Goal: Task Accomplishment & Management: Complete application form

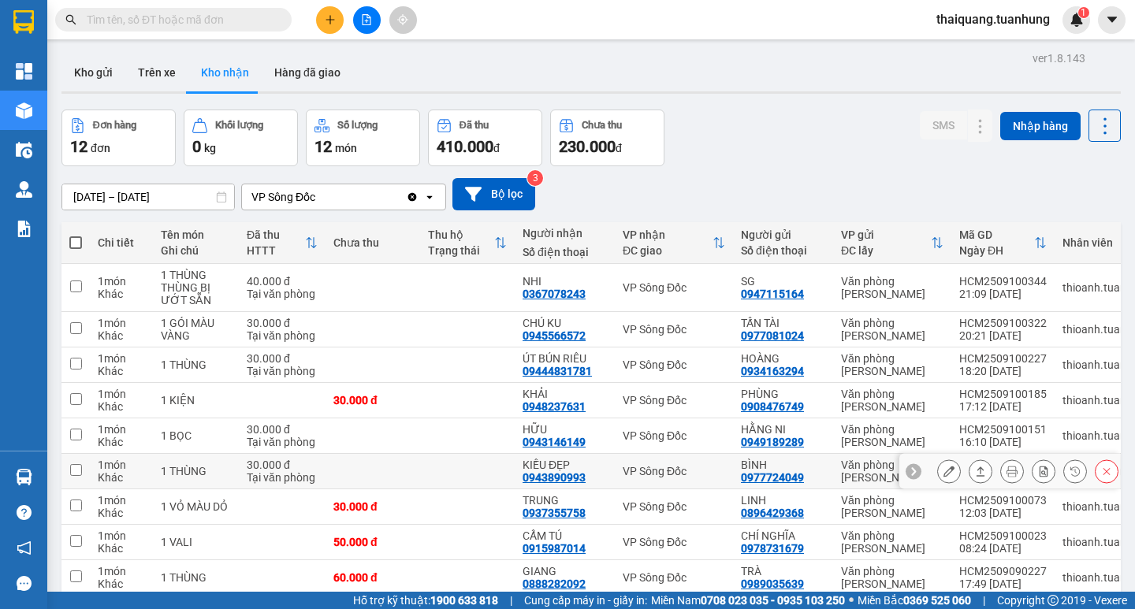
click at [944, 477] on icon at bounding box center [949, 471] width 11 height 11
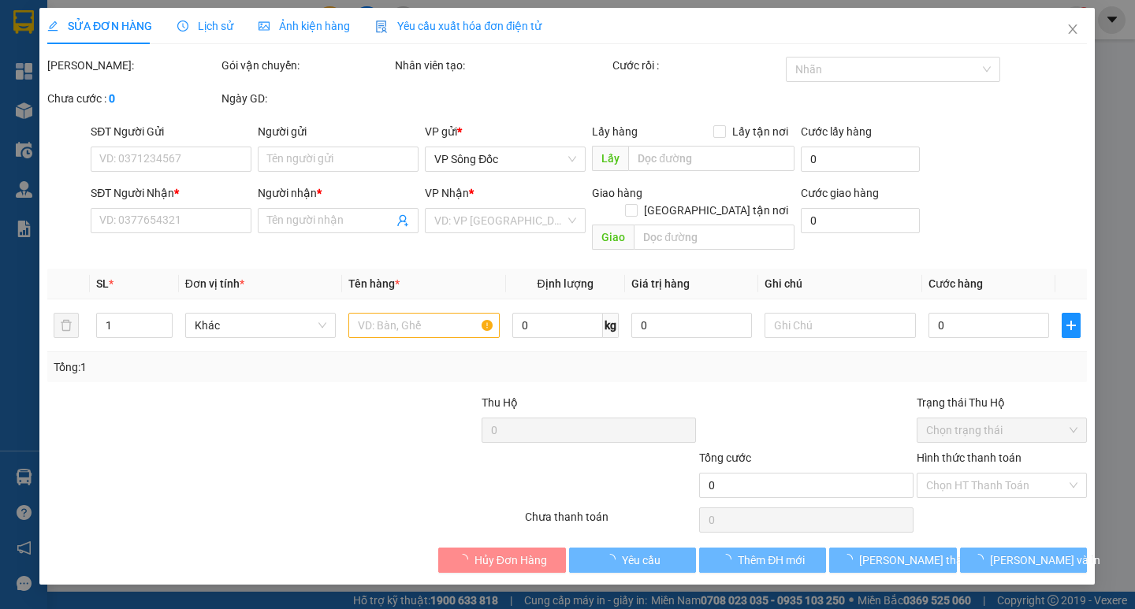
type input "0977724049"
type input "BÌNH"
type input "0943890993"
type input "KIỀU ĐẸP"
type input "30.000"
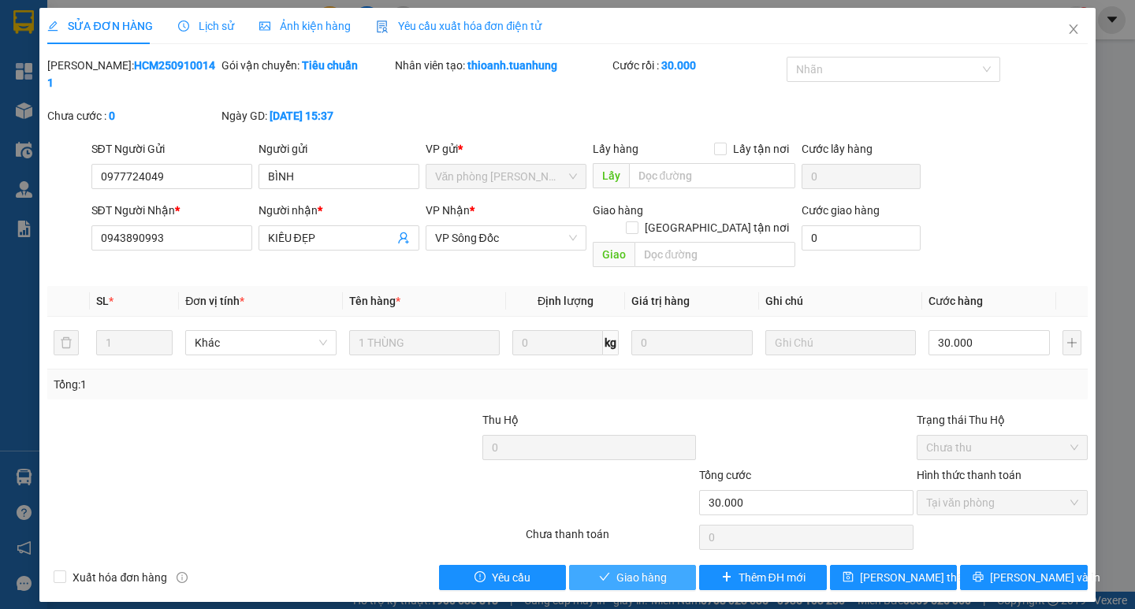
click at [628, 569] on span "Giao hàng" at bounding box center [642, 577] width 50 height 17
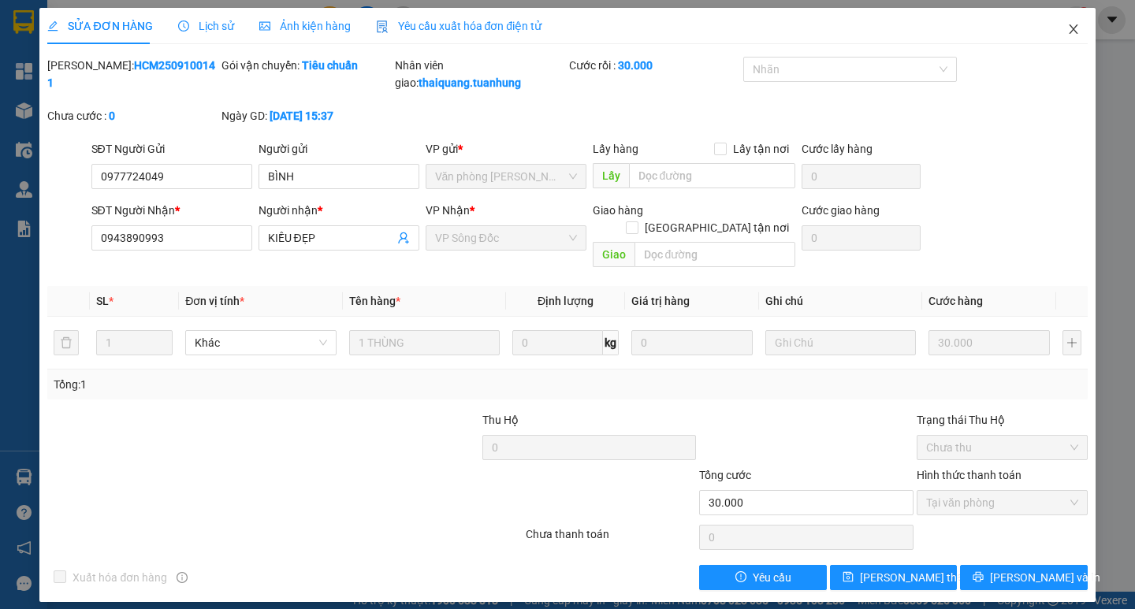
click at [1075, 39] on span "Close" at bounding box center [1074, 30] width 44 height 44
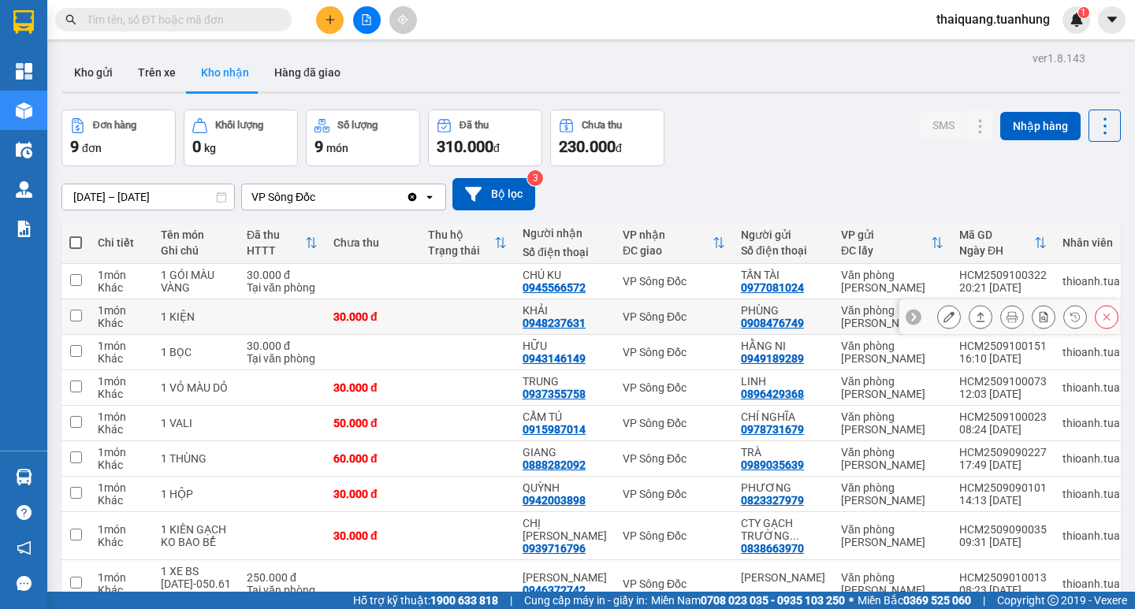
scroll to position [100, 0]
